Goal: Task Accomplishment & Management: Use online tool/utility

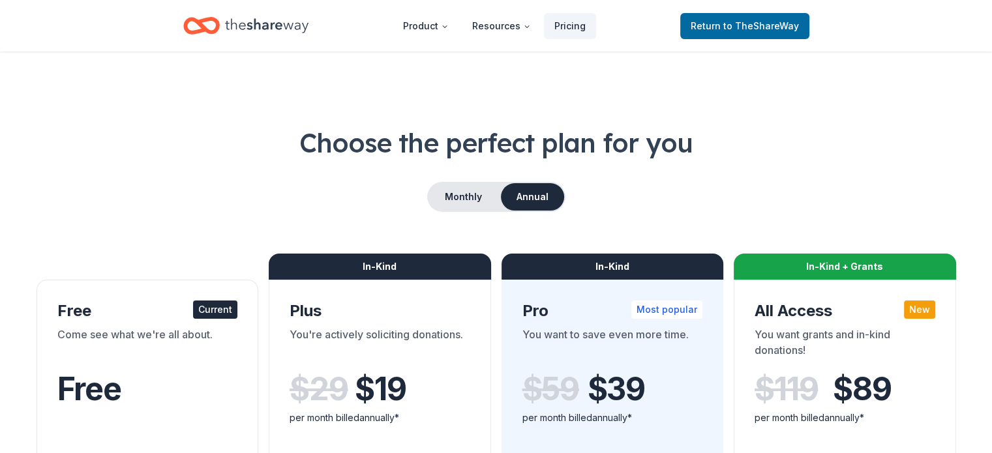
click at [292, 30] on icon "Home" at bounding box center [266, 25] width 83 height 27
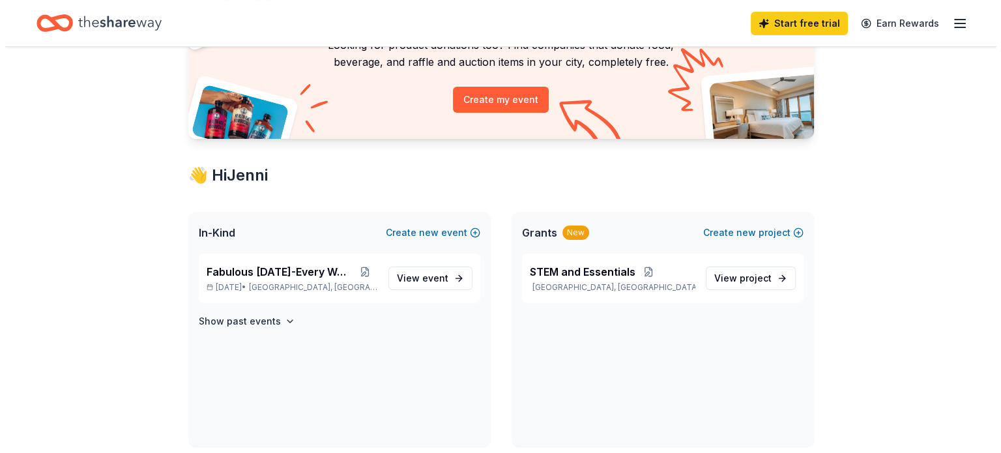
scroll to position [124, 0]
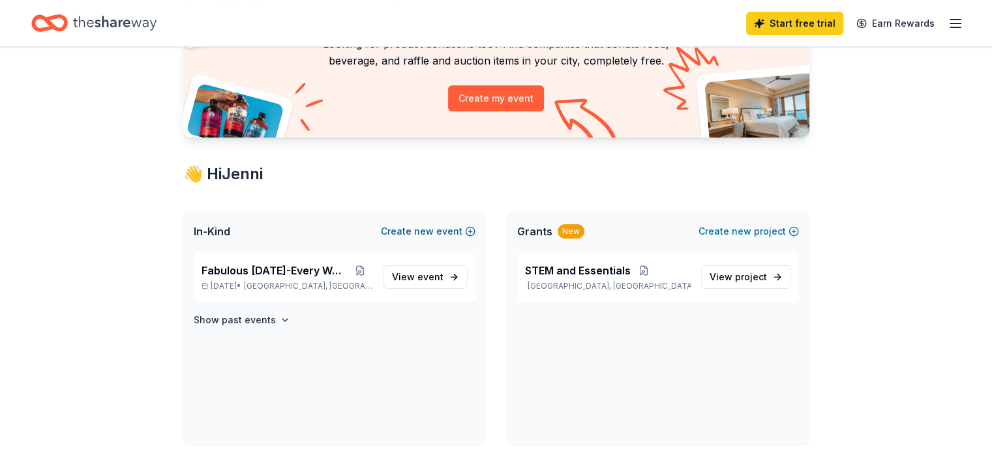
click at [430, 229] on span "new" at bounding box center [424, 232] width 20 height 16
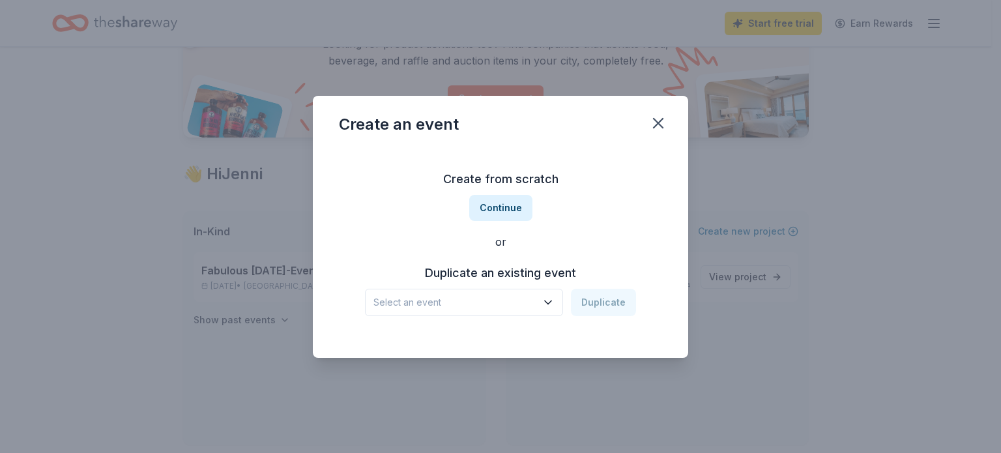
click at [507, 297] on span "Select an event" at bounding box center [455, 303] width 163 height 16
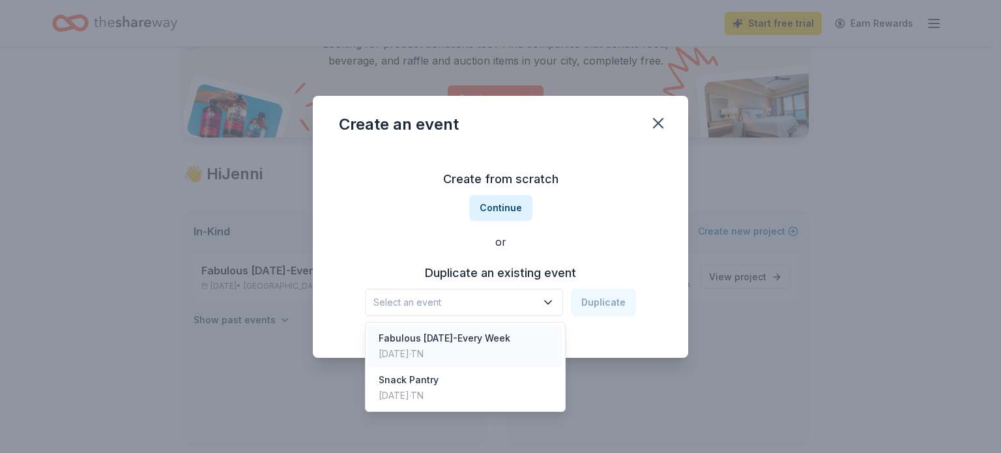
click at [467, 351] on div "Sep 12, 2025 · TN" at bounding box center [445, 354] width 132 height 16
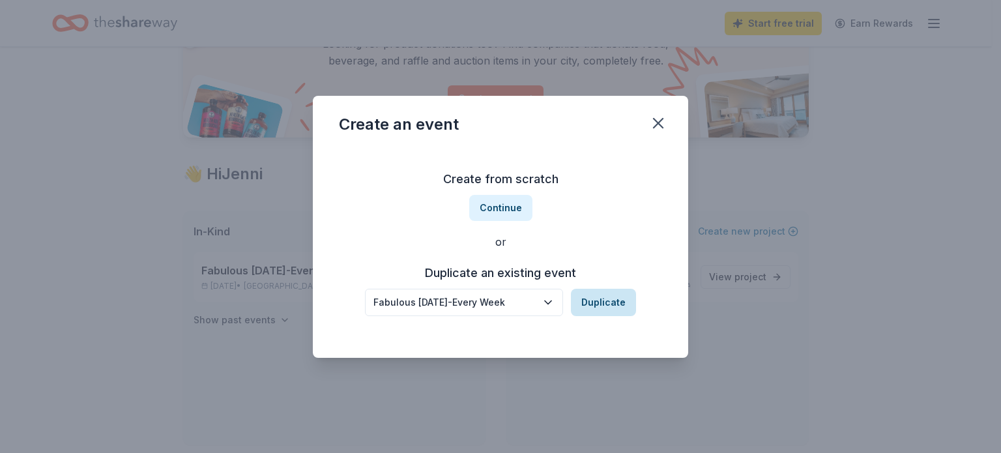
click at [623, 301] on button "Duplicate" at bounding box center [603, 302] width 65 height 27
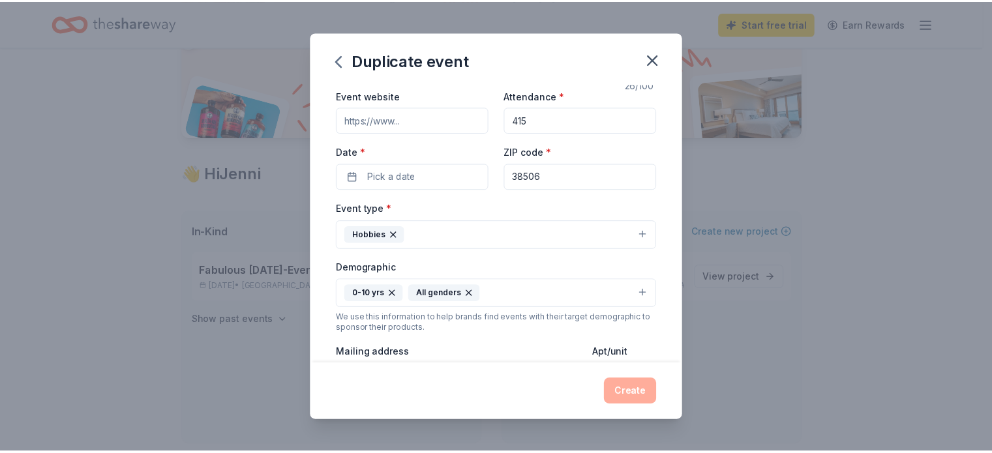
scroll to position [52, 0]
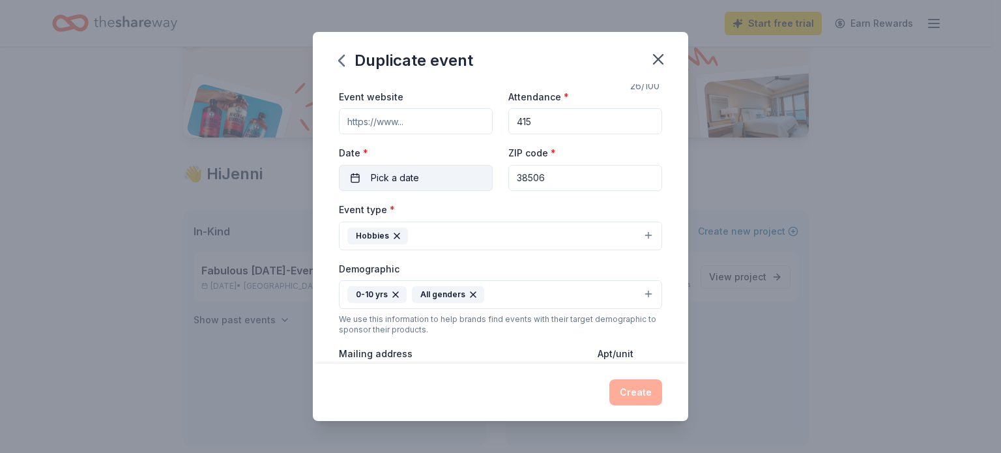
click at [414, 177] on span "Pick a date" at bounding box center [395, 178] width 48 height 16
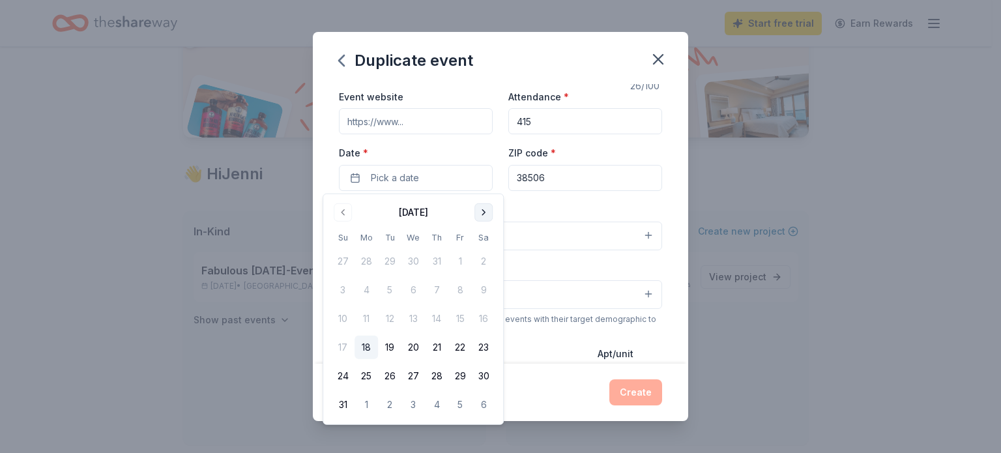
click at [482, 215] on button "Go to next month" at bounding box center [484, 212] width 18 height 18
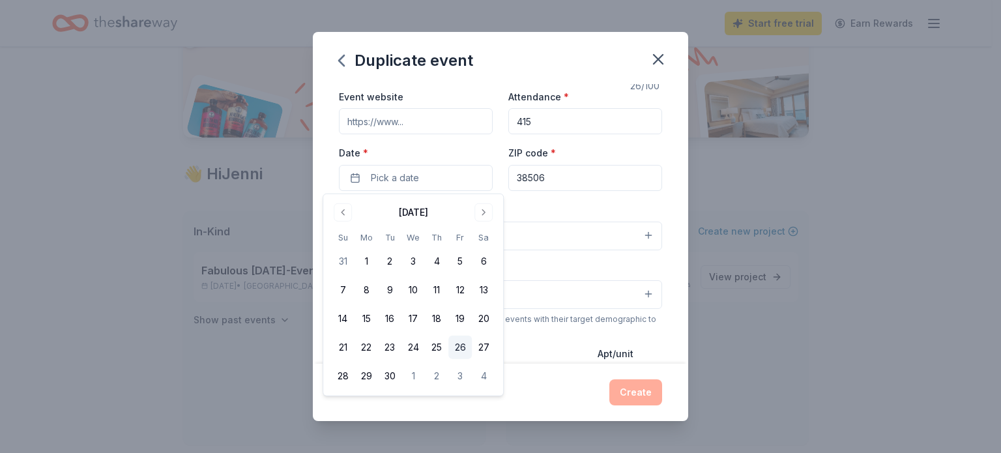
click at [465, 349] on button "26" at bounding box center [460, 347] width 23 height 23
click at [634, 392] on button "Create" at bounding box center [636, 392] width 53 height 26
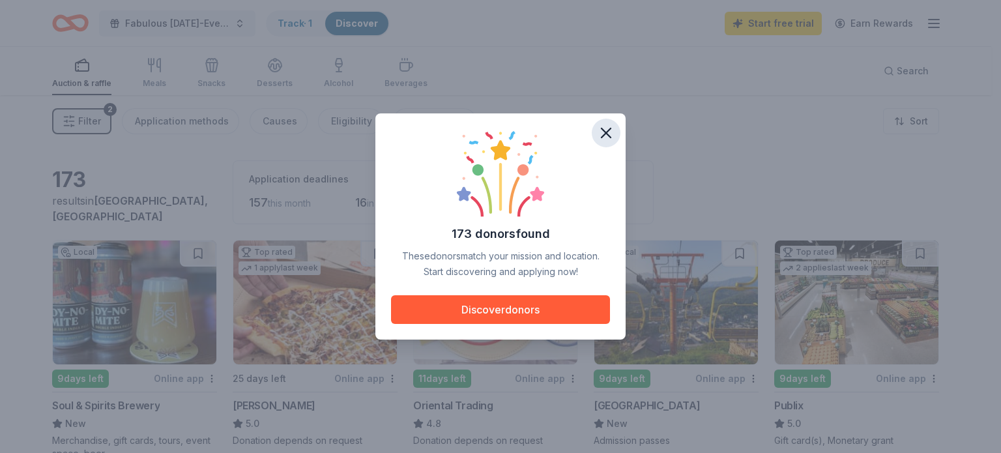
click at [604, 138] on icon "button" at bounding box center [606, 133] width 18 height 18
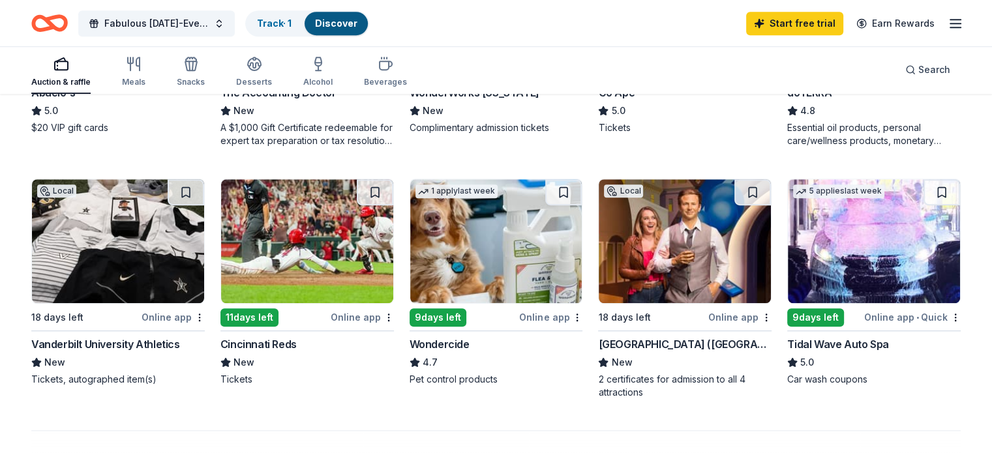
scroll to position [841, 0]
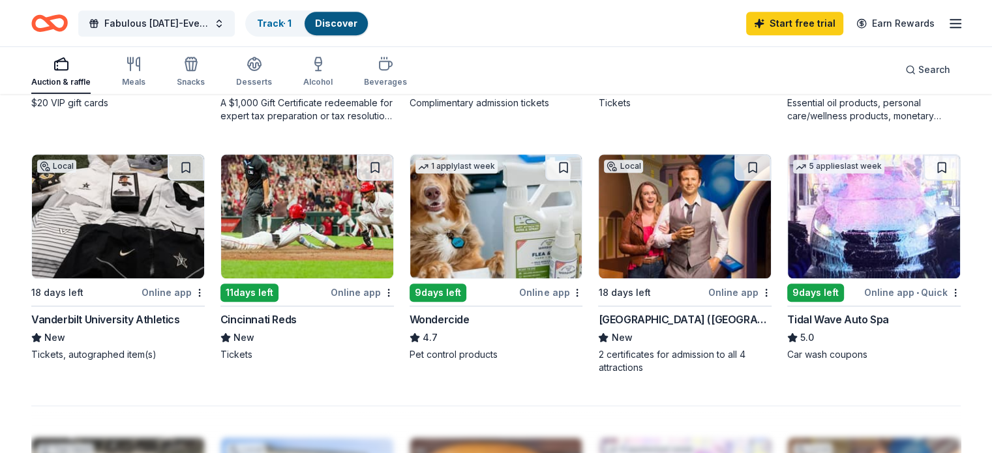
click at [143, 237] on img at bounding box center [118, 217] width 172 height 124
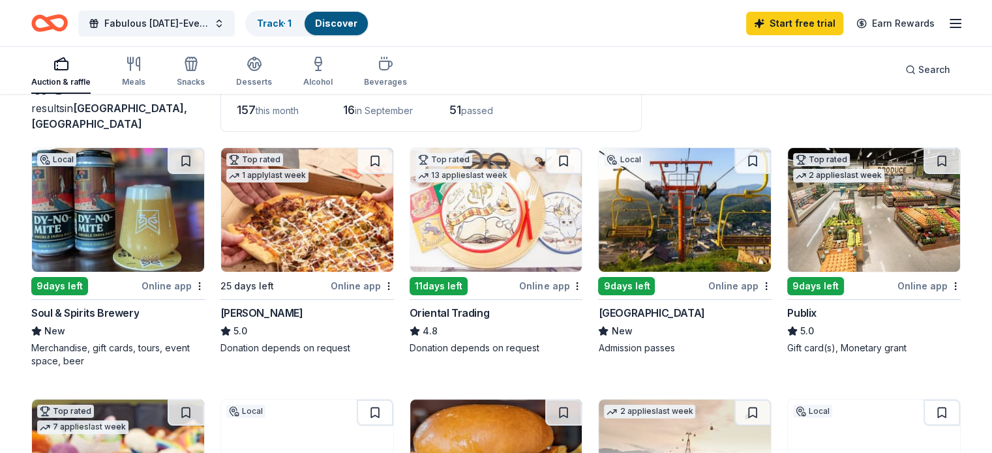
scroll to position [0, 0]
